Goal: Entertainment & Leisure: Consume media (video, audio)

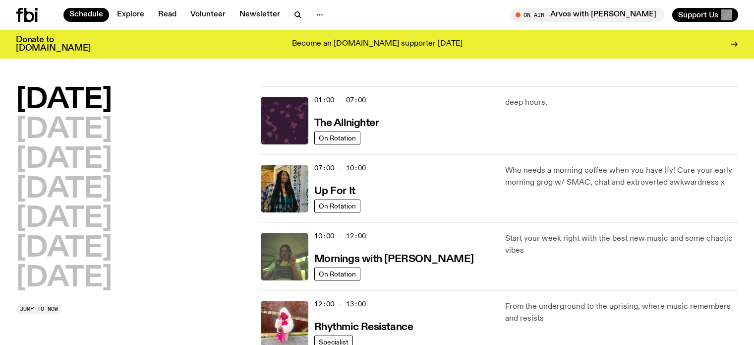
scroll to position [50, 0]
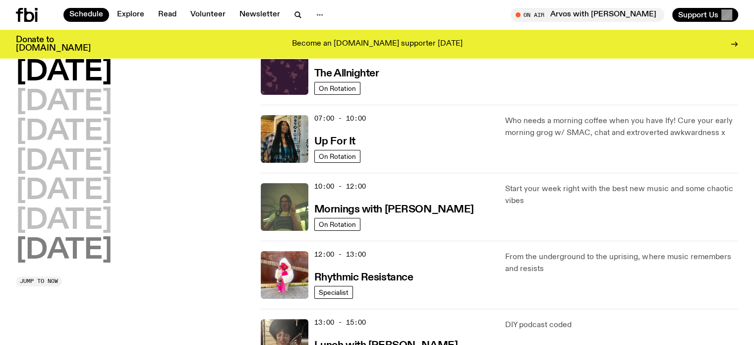
drag, startPoint x: 42, startPoint y: 299, endPoint x: 51, endPoint y: 258, distance: 41.5
click at [60, 251] on h2 "[DATE]" at bounding box center [64, 250] width 96 height 28
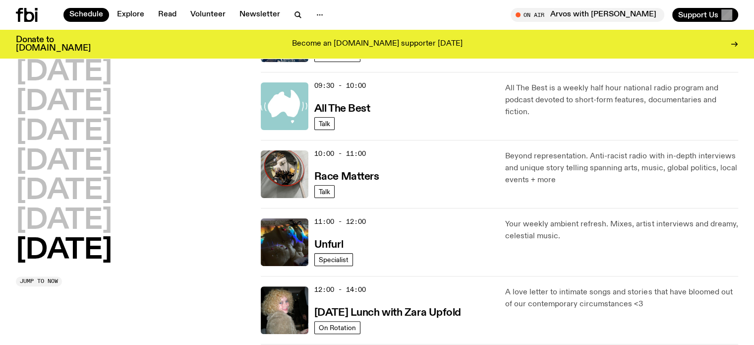
scroll to position [276, 0]
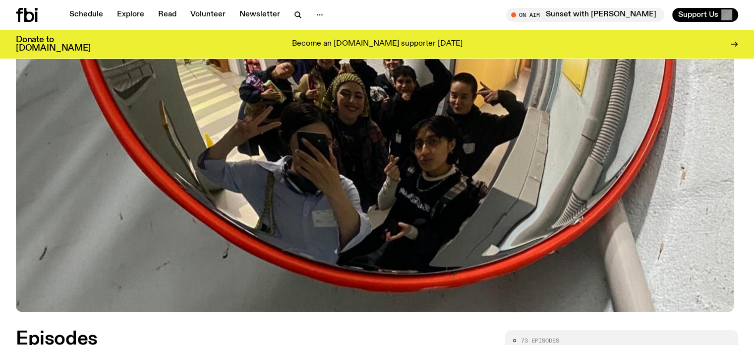
scroll to position [491, 0]
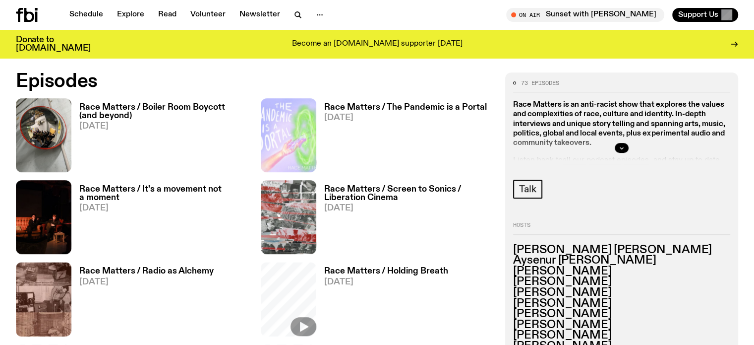
click at [108, 120] on h3 "Race Matters / Boiler Room Boycott (and beyond)" at bounding box center [164, 111] width 170 height 17
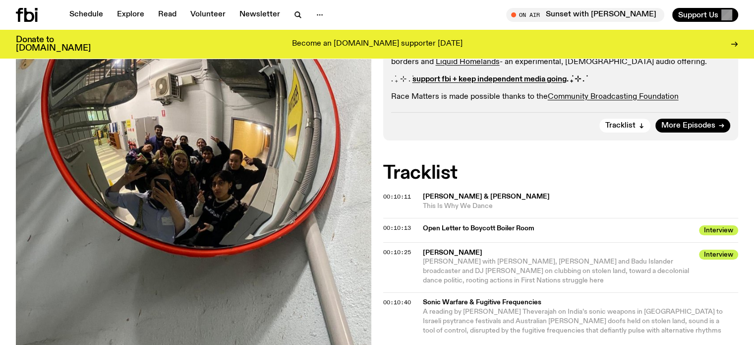
scroll to position [294, 0]
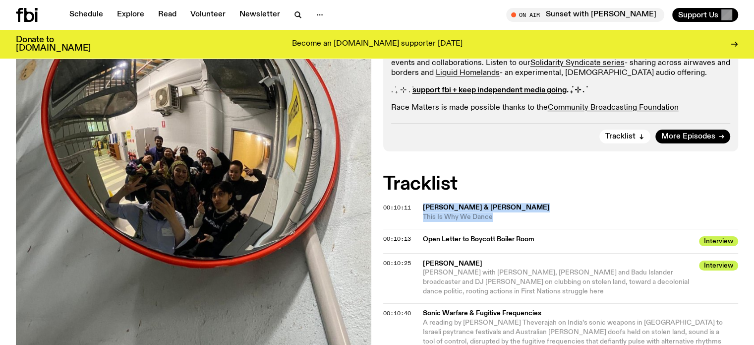
drag, startPoint x: 423, startPoint y: 204, endPoint x: 493, endPoint y: 219, distance: 71.9
click at [493, 219] on div "Mohammed El-Kurd & Clarissa Bitar This Is Why We Dance" at bounding box center [581, 212] width 316 height 19
